Goal: Obtain resource: Download file/media

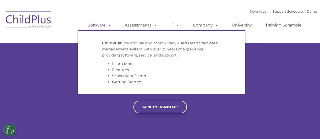
click at [104, 26] on link "Software" at bounding box center [100, 25] width 34 height 10
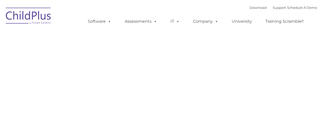
type input ""
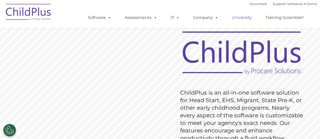
scroll to position [19, 0]
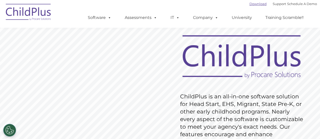
click at [253, 4] on link "Download" at bounding box center [257, 4] width 17 height 4
click at [250, 5] on link "Download" at bounding box center [257, 4] width 17 height 4
